Goal: Information Seeking & Learning: Learn about a topic

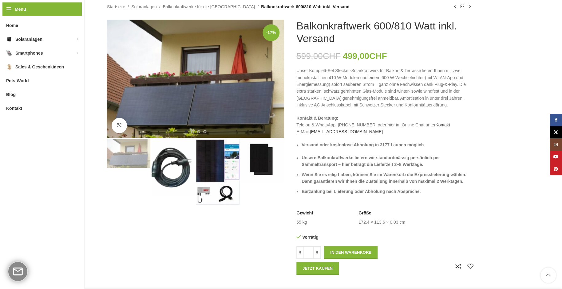
scroll to position [33, 0]
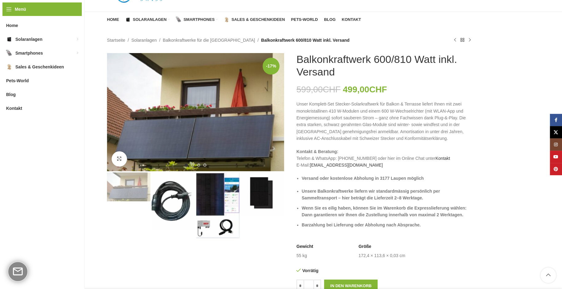
click at [177, 196] on img "2 / 4" at bounding box center [172, 202] width 43 height 58
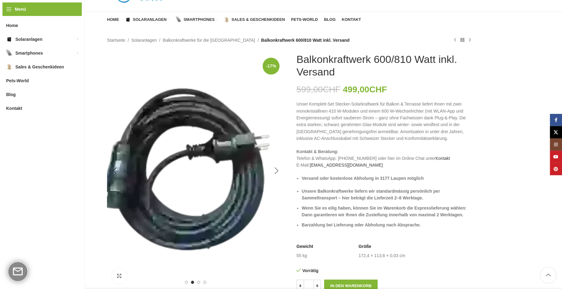
click at [269, 168] on div "Next slide" at bounding box center [276, 170] width 15 height 15
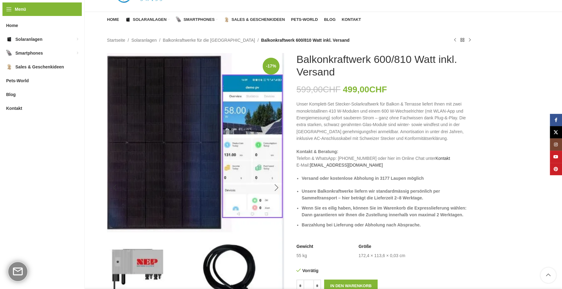
click at [269, 168] on img "3 / 4" at bounding box center [195, 188] width 177 height 270
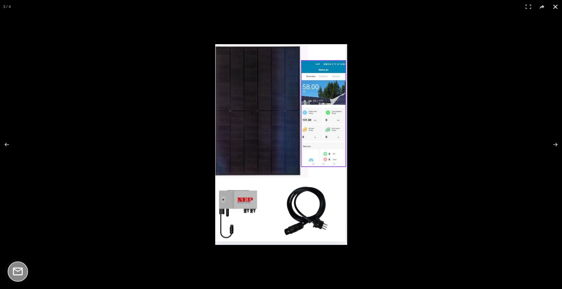
click at [554, 6] on button at bounding box center [555, 7] width 14 height 14
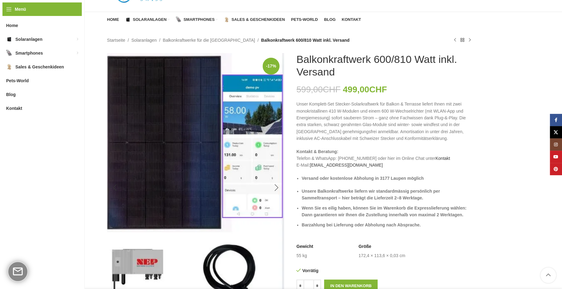
click at [277, 185] on div "Next slide" at bounding box center [276, 187] width 15 height 15
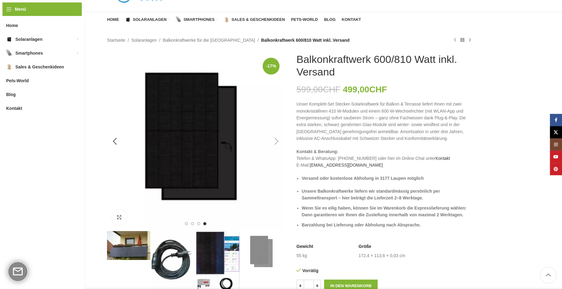
click at [277, 185] on img "4 / 4" at bounding box center [195, 141] width 177 height 177
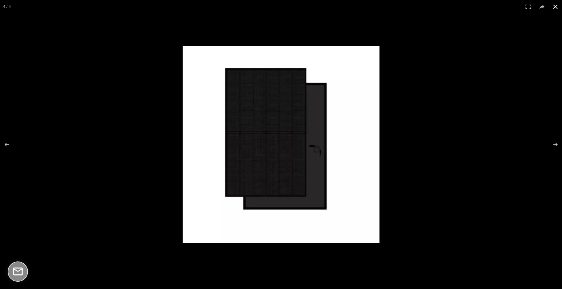
click at [557, 6] on button at bounding box center [555, 7] width 14 height 14
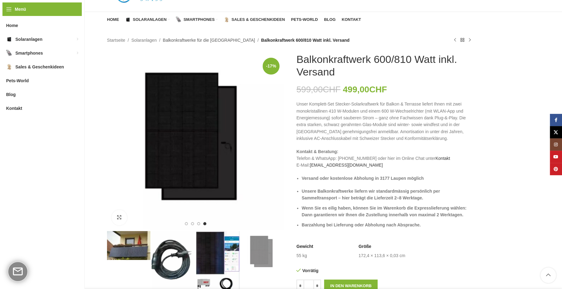
click at [215, 43] on link "Balkonkraftwerke für die [GEOGRAPHIC_DATA]" at bounding box center [209, 40] width 92 height 7
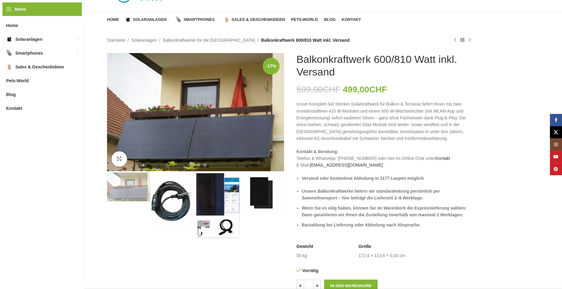
scroll to position [33, 0]
click at [202, 42] on link "Balkonkraftwerke für die [GEOGRAPHIC_DATA]" at bounding box center [209, 40] width 92 height 7
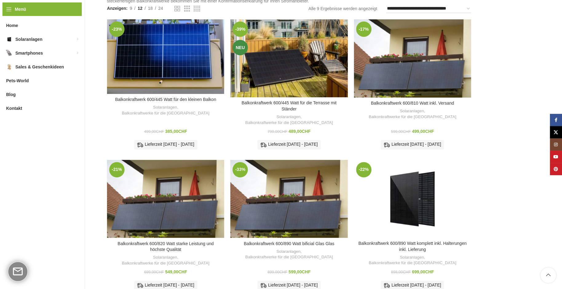
scroll to position [75, 0]
